Goal: Browse casually

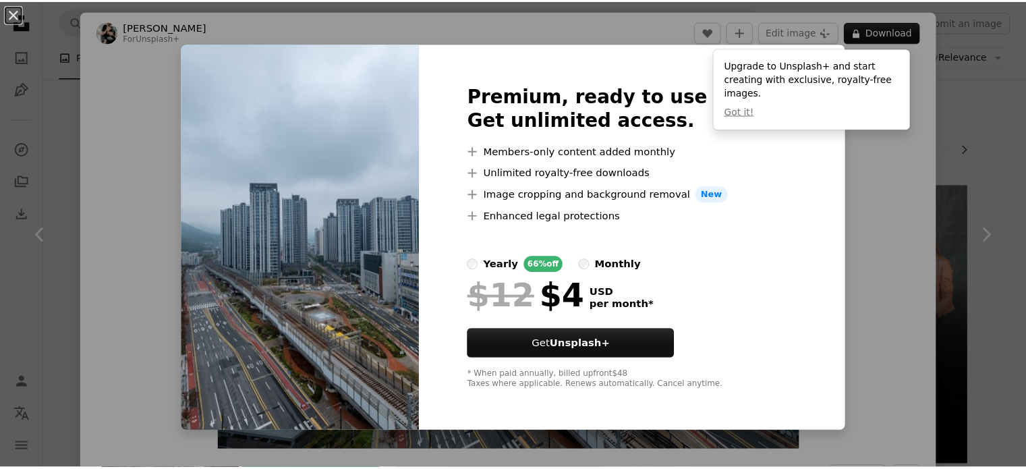
scroll to position [8016, 0]
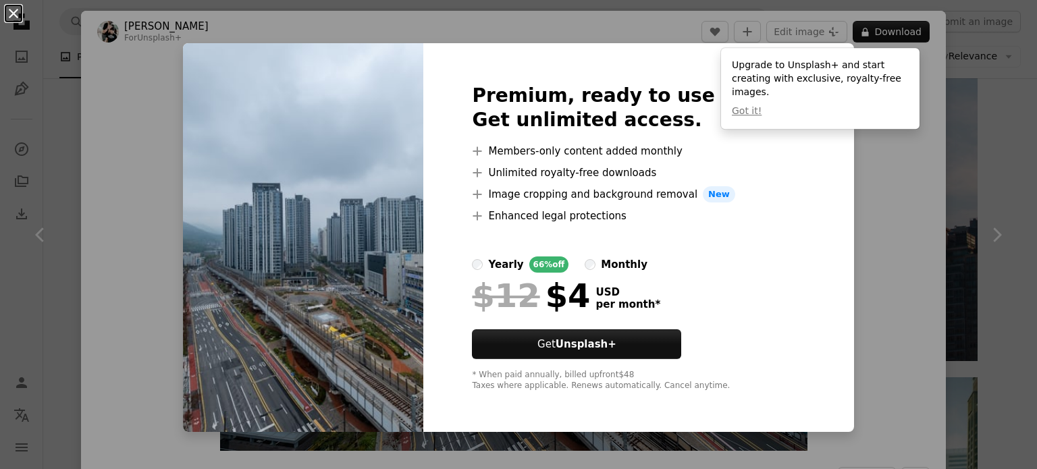
click at [11, 17] on button "An X shape" at bounding box center [13, 13] width 16 height 16
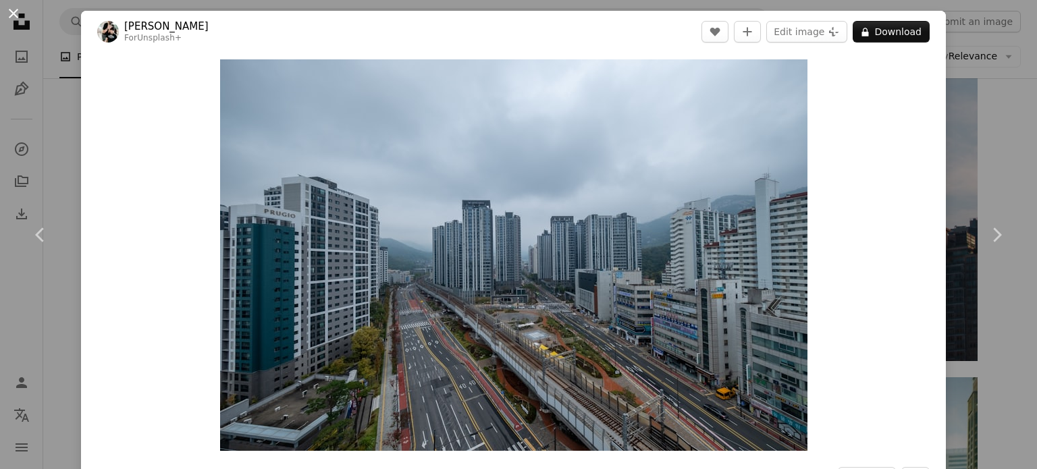
click at [11, 13] on button "An X shape" at bounding box center [13, 13] width 16 height 16
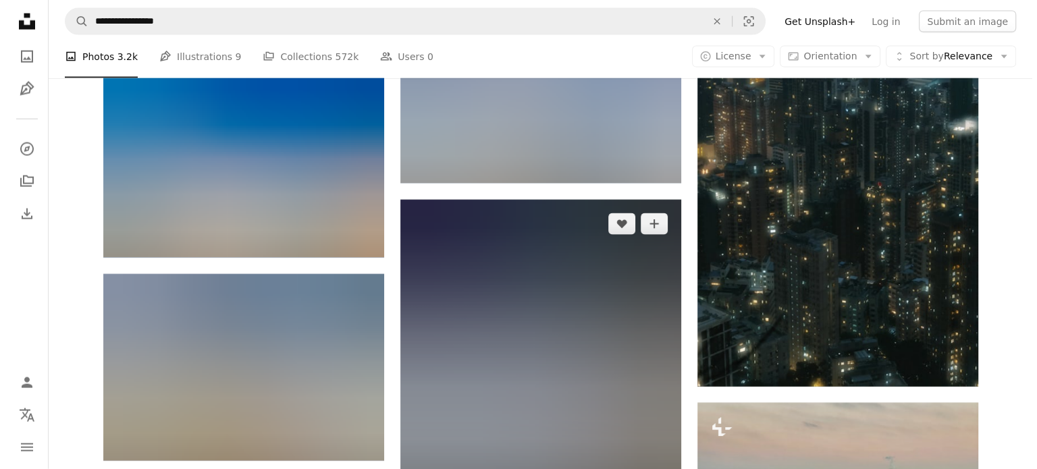
scroll to position [13370, 0]
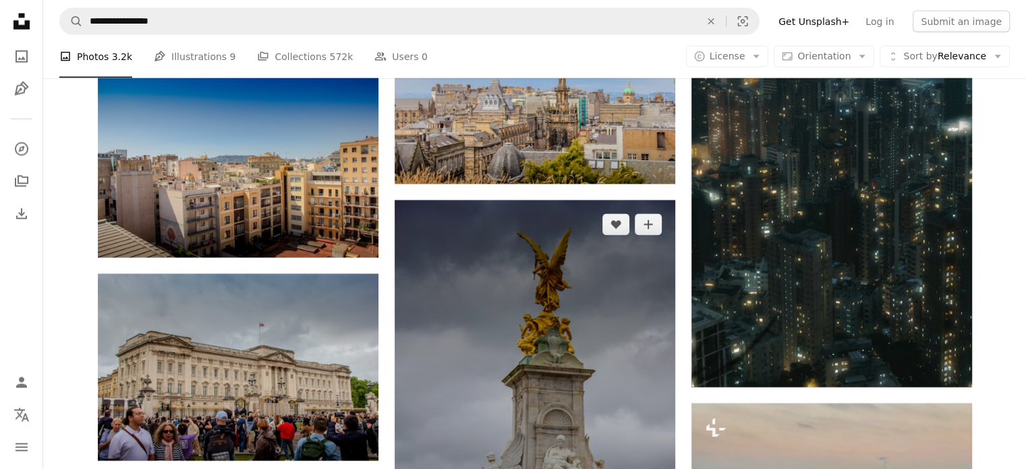
click at [432, 375] on img at bounding box center [535, 410] width 281 height 421
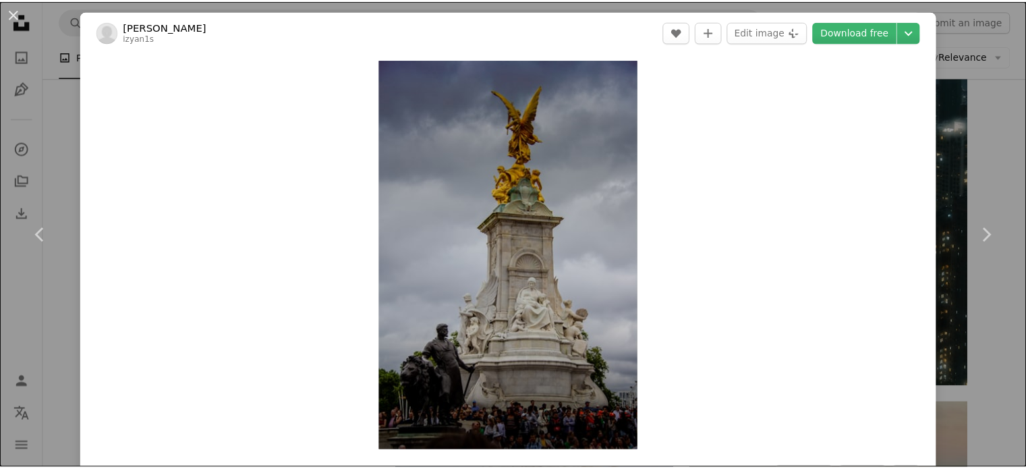
scroll to position [116, 0]
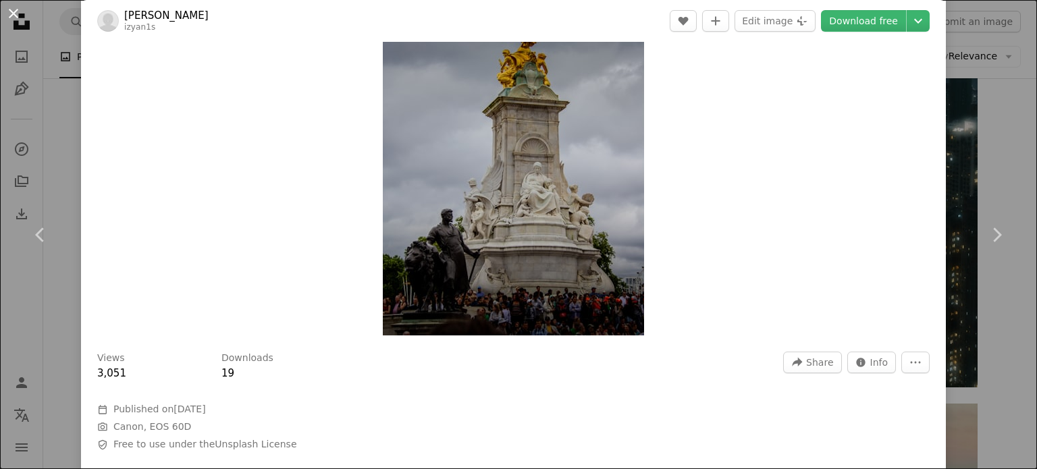
click at [11, 13] on button "An X shape" at bounding box center [13, 13] width 16 height 16
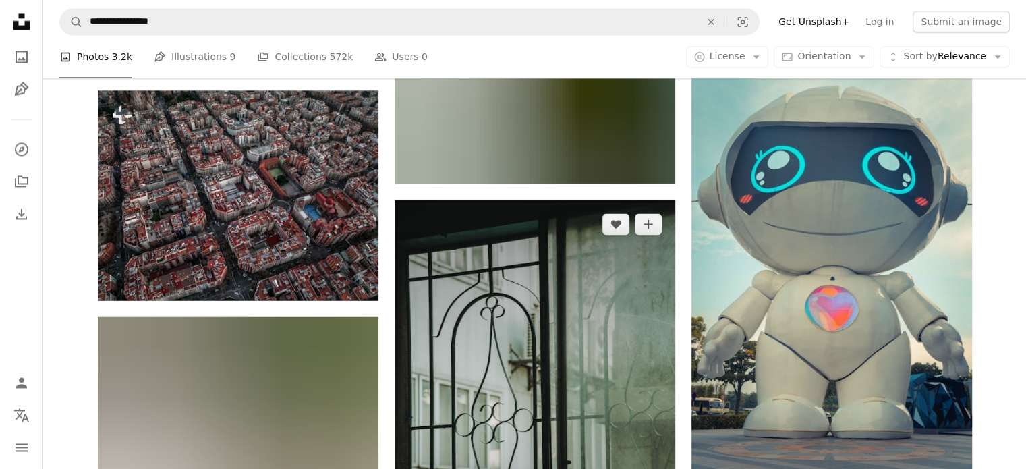
scroll to position [33081, 0]
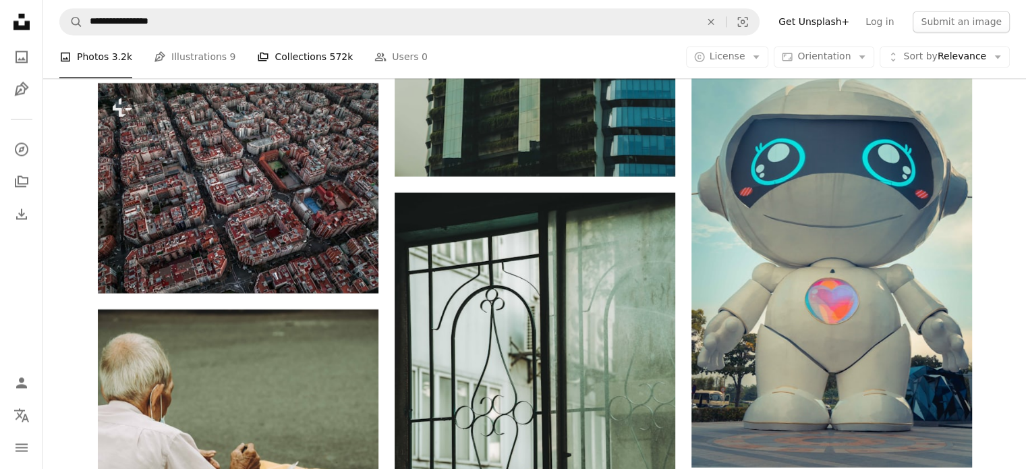
click at [310, 53] on link "A stack of folders Collections 572k" at bounding box center [305, 56] width 96 height 43
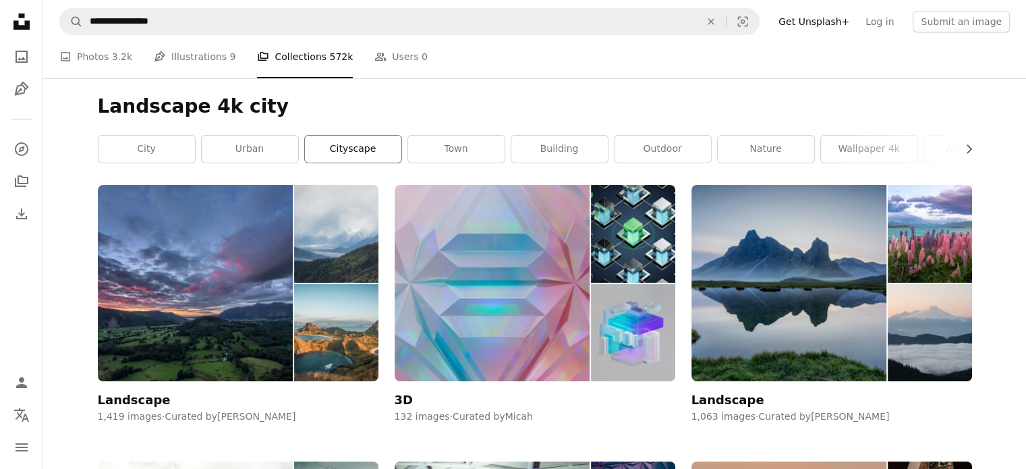
click at [350, 153] on link "cityscape" at bounding box center [353, 149] width 97 height 27
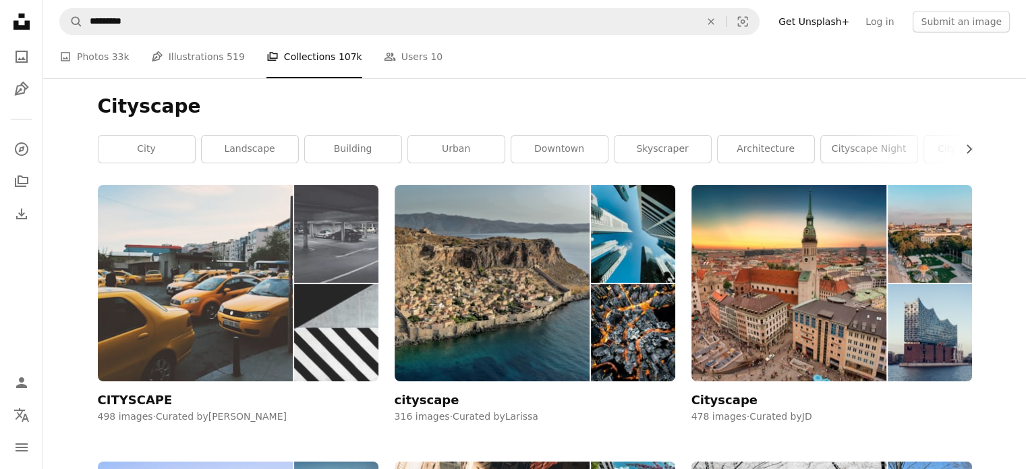
click at [329, 340] on img at bounding box center [336, 333] width 84 height 98
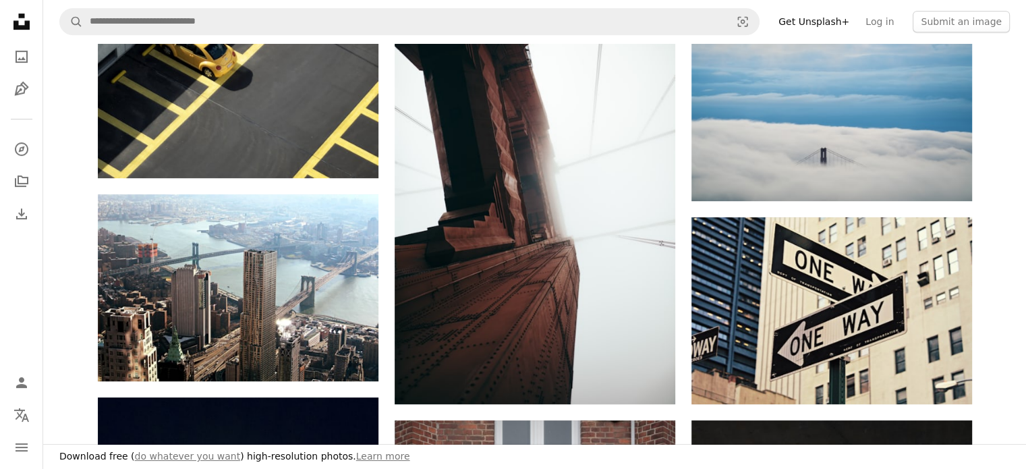
scroll to position [669, 0]
